Goal: Task Accomplishment & Management: Manage account settings

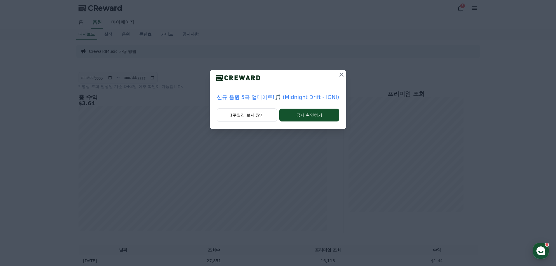
click at [342, 73] on icon at bounding box center [341, 75] width 4 height 4
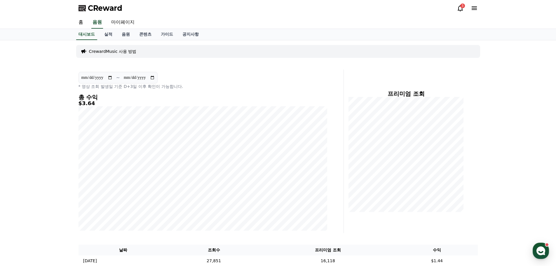
click at [458, 6] on icon at bounding box center [460, 8] width 7 height 7
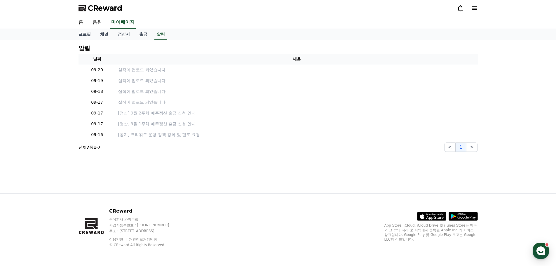
drag, startPoint x: 463, startPoint y: 7, endPoint x: 440, endPoint y: 13, distance: 23.4
click at [463, 7] on icon at bounding box center [460, 8] width 7 height 7
click at [363, 13] on div "CReward" at bounding box center [278, 8] width 408 height 16
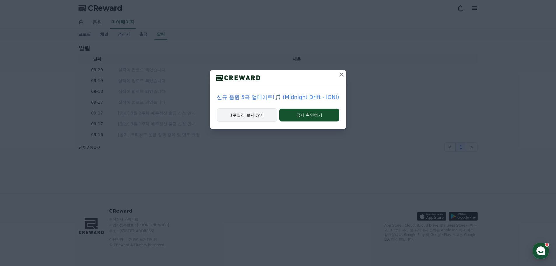
click at [245, 117] on button "1주일간 보지 않기" at bounding box center [247, 114] width 60 height 13
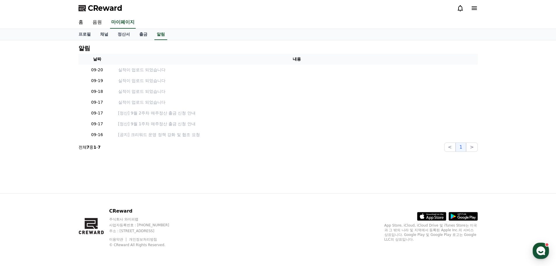
drag, startPoint x: 318, startPoint y: 20, endPoint x: 155, endPoint y: 42, distance: 163.6
click at [317, 20] on div "홈 음원 마이페이지" at bounding box center [278, 22] width 408 height 12
click at [138, 32] on link "출금" at bounding box center [143, 34] width 18 height 11
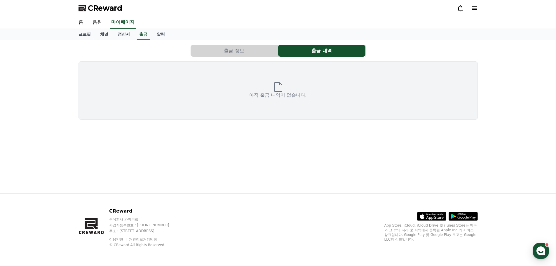
click at [128, 34] on link "정산서" at bounding box center [124, 34] width 22 height 11
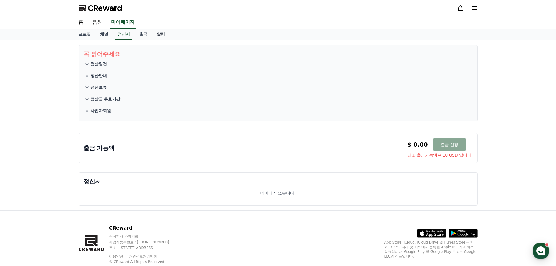
click at [165, 34] on link "알림" at bounding box center [161, 34] width 18 height 11
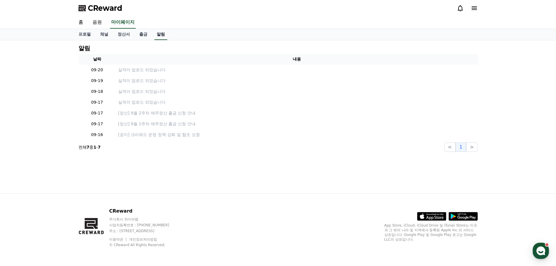
click at [165, 34] on link "알림" at bounding box center [160, 34] width 13 height 11
click at [78, 34] on link "프로필" at bounding box center [85, 34] width 22 height 11
select select "**********"
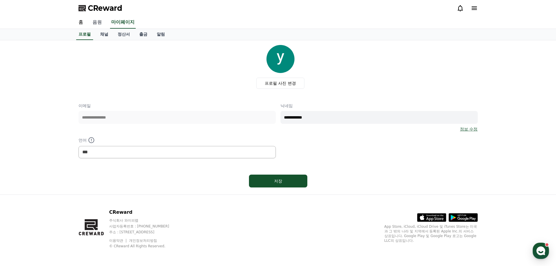
click at [99, 22] on link "음원" at bounding box center [97, 22] width 19 height 12
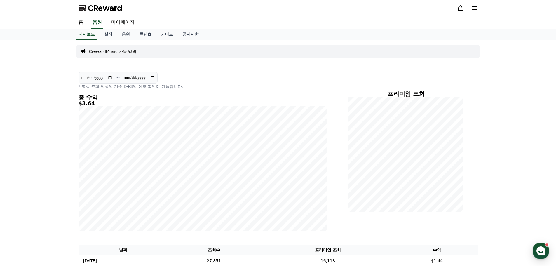
scroll to position [110, 0]
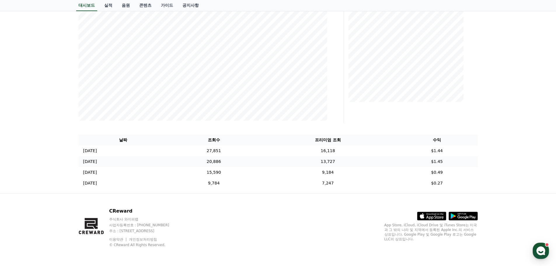
drag, startPoint x: 525, startPoint y: 145, endPoint x: 432, endPoint y: 166, distance: 96.0
click at [524, 145] on div "**********" at bounding box center [278, 61] width 556 height 263
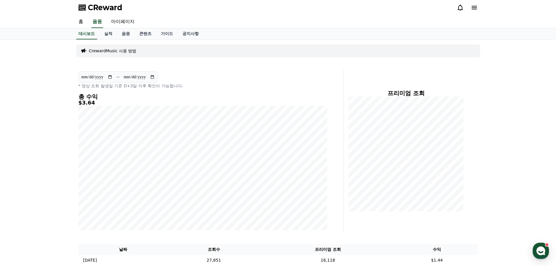
scroll to position [0, 0]
